Goal: Navigation & Orientation: Find specific page/section

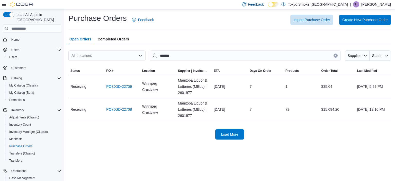
scroll to position [57, 0]
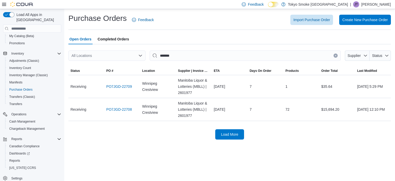
click at [369, 0] on div "Feedback Dark Mode Tokyo Smoke Canada | JT Jade Thiessen" at bounding box center [315, 4] width 151 height 10
click at [373, 1] on p "Jade Thiessen" at bounding box center [376, 4] width 30 height 6
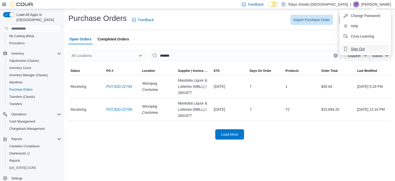
click at [361, 49] on span "Sign Out" at bounding box center [358, 48] width 14 height 5
